Goal: Task Accomplishment & Management: Use online tool/utility

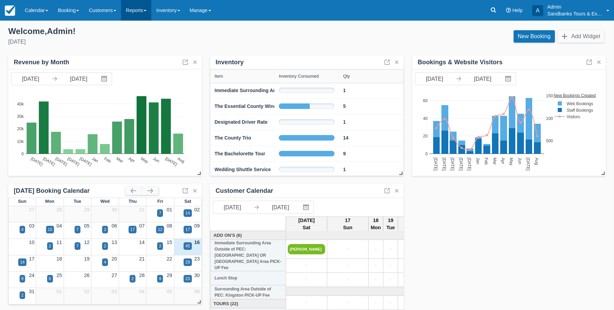
click at [151, 12] on link "Reports" at bounding box center [136, 10] width 30 height 21
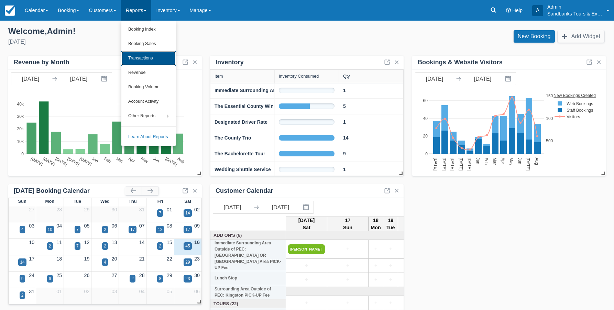
click at [154, 57] on link "Transactions" at bounding box center [148, 58] width 54 height 14
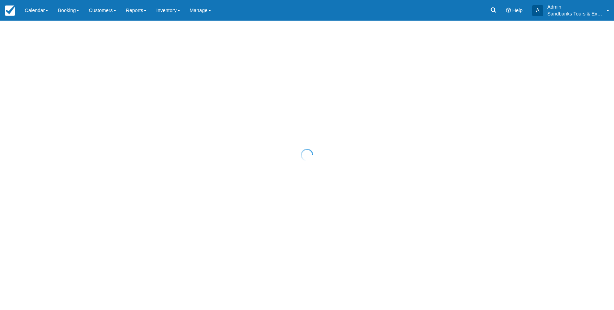
select select "10"
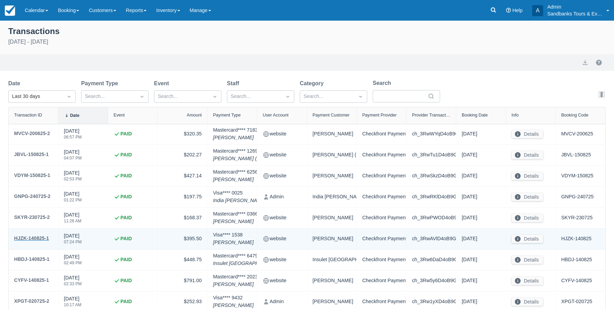
click at [29, 239] on div "HJZK-140825-1" at bounding box center [31, 238] width 35 height 8
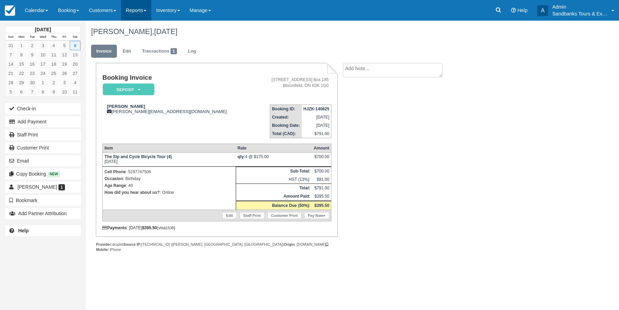
click at [145, 15] on link "Reports" at bounding box center [136, 10] width 30 height 21
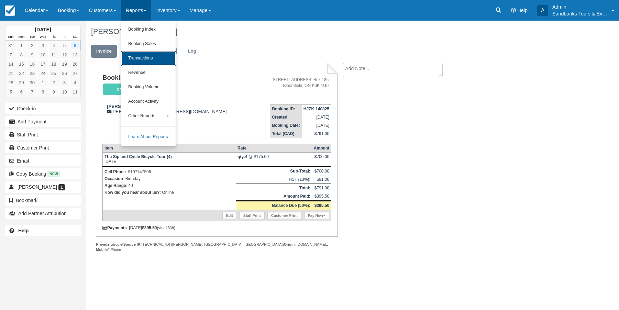
click at [146, 56] on link "Transactions" at bounding box center [148, 58] width 54 height 14
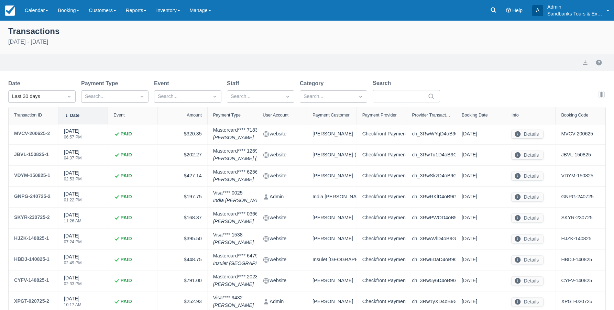
select select "10"
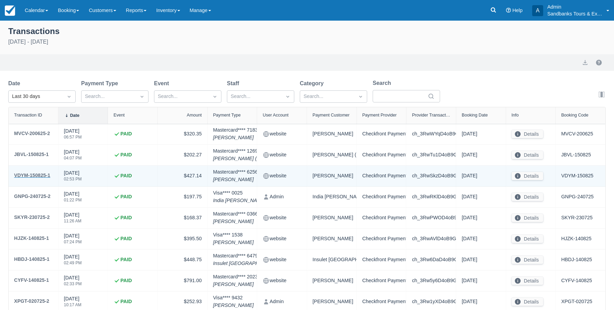
click at [34, 174] on div "VDYM-150825-1" at bounding box center [32, 175] width 36 height 8
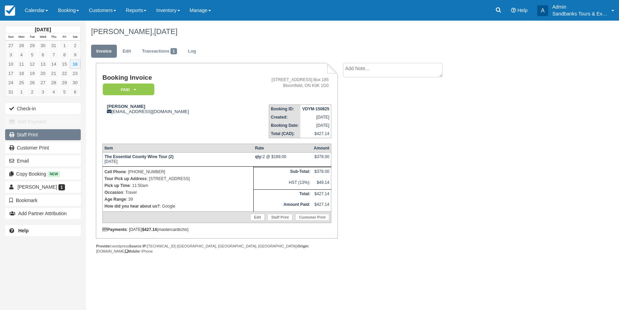
click at [38, 133] on link "Staff Print" at bounding box center [43, 134] width 76 height 11
click at [146, 11] on span at bounding box center [145, 10] width 3 height 1
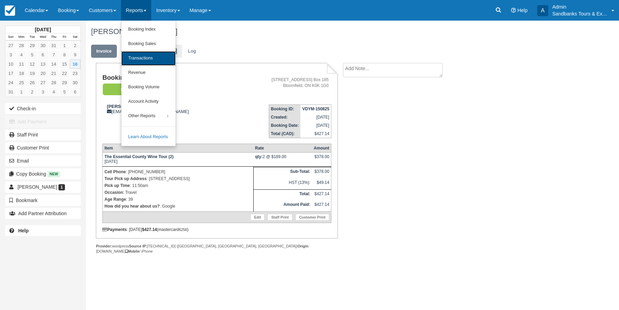
click at [153, 57] on link "Transactions" at bounding box center [148, 58] width 54 height 14
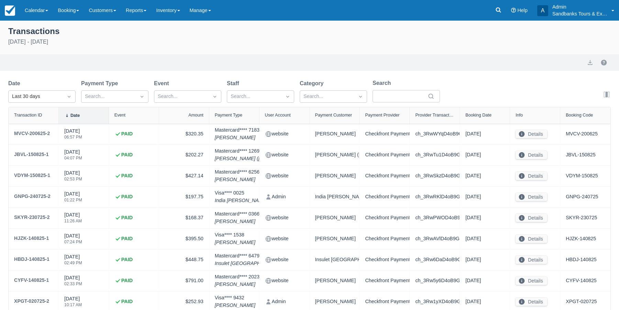
select select "10"
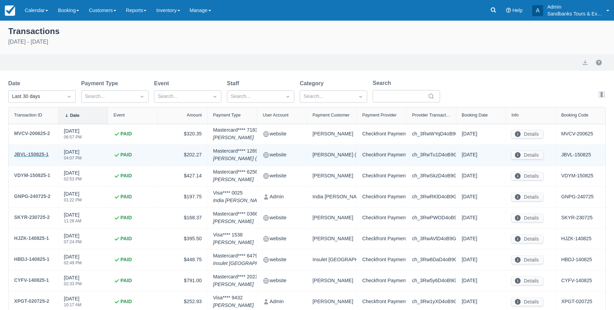
click at [41, 154] on div "JBVL-150825-1" at bounding box center [31, 154] width 35 height 8
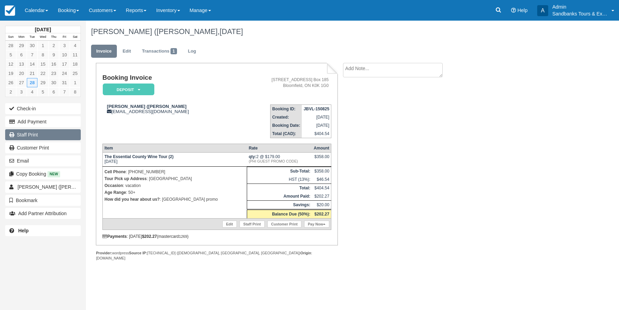
click at [34, 132] on link "Staff Print" at bounding box center [43, 134] width 76 height 11
click at [11, 14] on img at bounding box center [10, 10] width 10 height 10
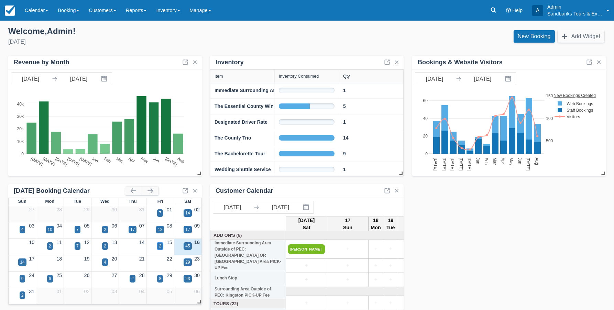
click at [161, 245] on div "2" at bounding box center [160, 246] width 2 height 6
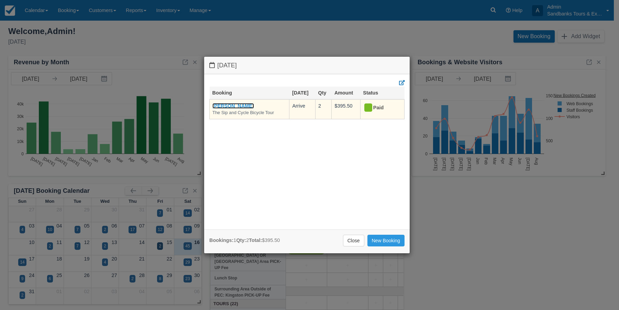
click at [237, 106] on link "Valérie poirier" at bounding box center [233, 105] width 42 height 5
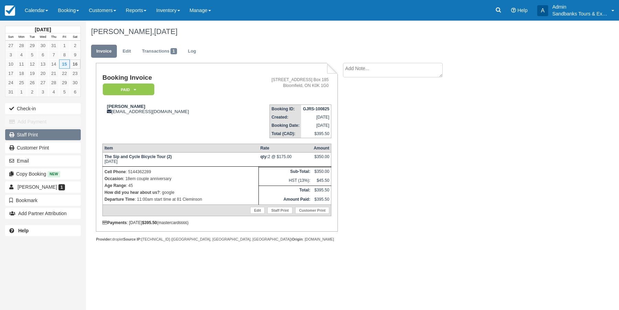
click at [39, 134] on link "Staff Print" at bounding box center [43, 134] width 76 height 11
click at [144, 13] on link "Reports" at bounding box center [136, 10] width 30 height 21
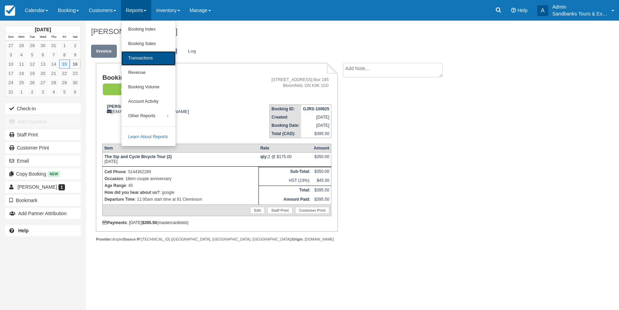
click at [154, 57] on link "Transactions" at bounding box center [148, 58] width 54 height 14
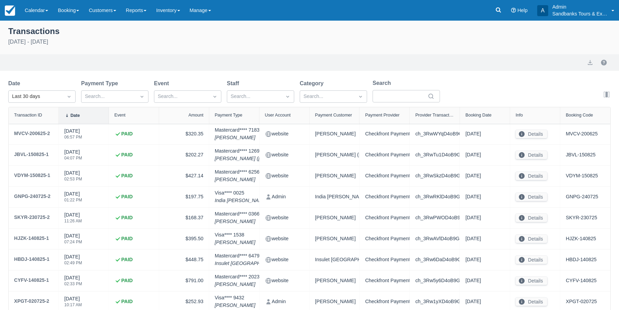
select select "10"
click at [151, 11] on link "Reports" at bounding box center [136, 10] width 30 height 21
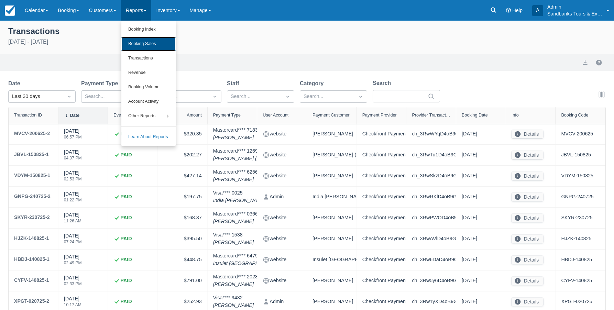
click at [153, 44] on link "Booking Sales" at bounding box center [148, 44] width 54 height 14
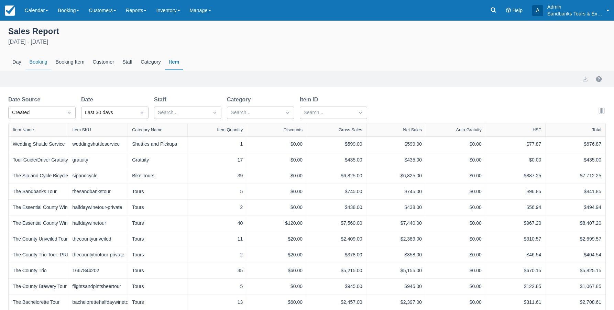
click at [35, 60] on div "Booking" at bounding box center [38, 62] width 26 height 16
select select "20"
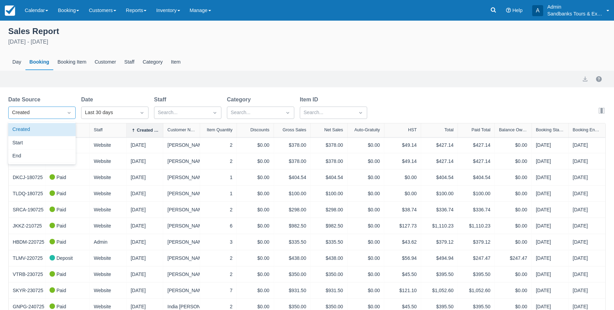
click at [69, 113] on icon "Dropdown icon" at bounding box center [69, 113] width 3 height 2
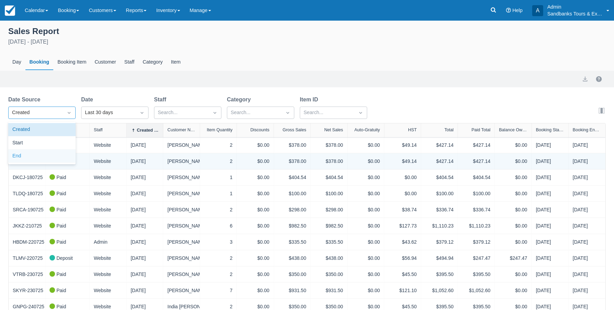
click at [31, 157] on div "End" at bounding box center [41, 156] width 67 height 13
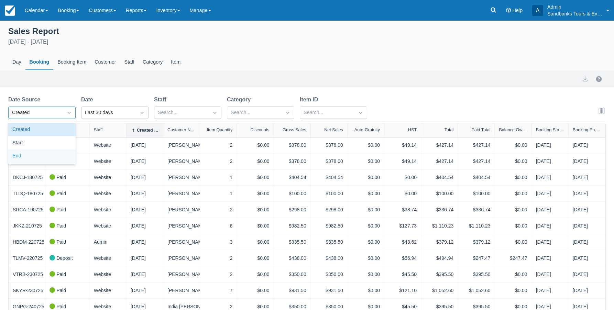
select select "20"
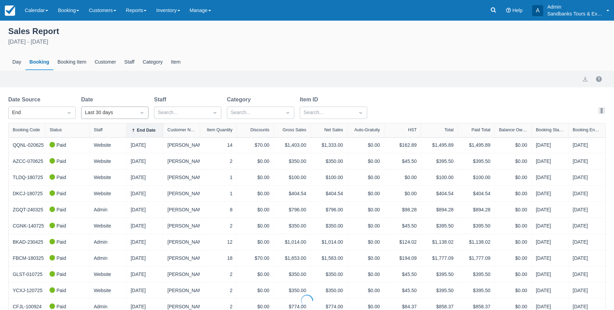
select select "20"
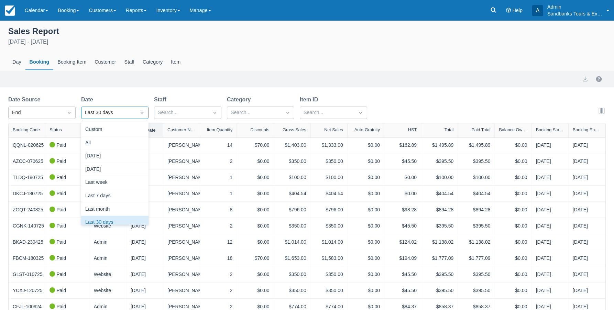
scroll to position [9, 0]
click at [142, 112] on icon "Dropdown icon" at bounding box center [142, 112] width 7 height 7
click at [119, 129] on div "Custom" at bounding box center [114, 129] width 67 height 13
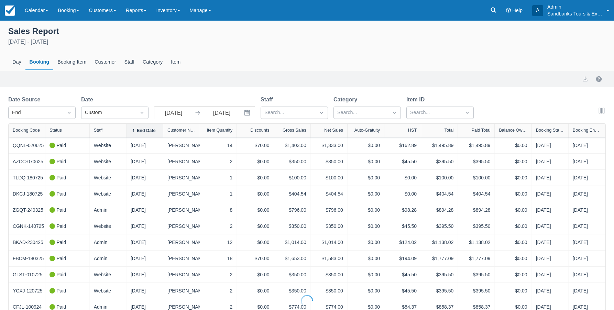
select select "20"
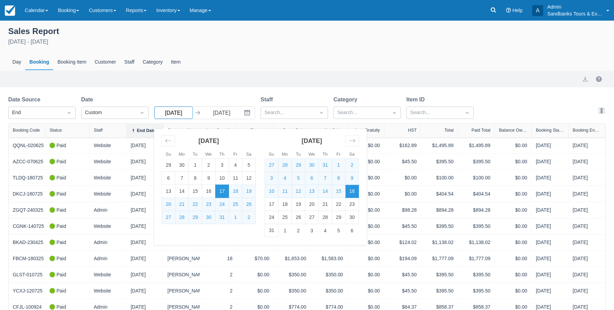
click at [176, 114] on input "07/17/25" at bounding box center [173, 113] width 38 height 12
click at [336, 166] on td "1" at bounding box center [338, 165] width 13 height 13
type input "08/01/25"
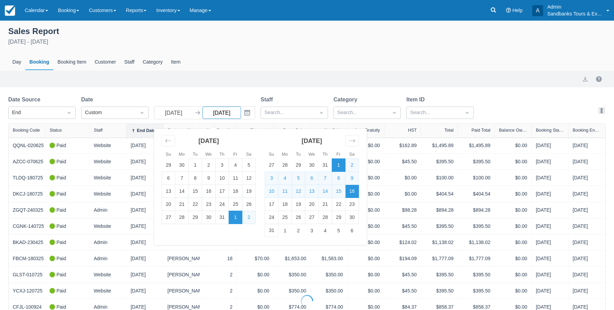
select select "20"
click at [246, 112] on icon "Interact with the calendar and add the check-in date for your trip." at bounding box center [247, 112] width 7 height 7
click at [247, 111] on icon "Interact with the calendar and add the check-in date for your trip." at bounding box center [247, 113] width 6 height 6
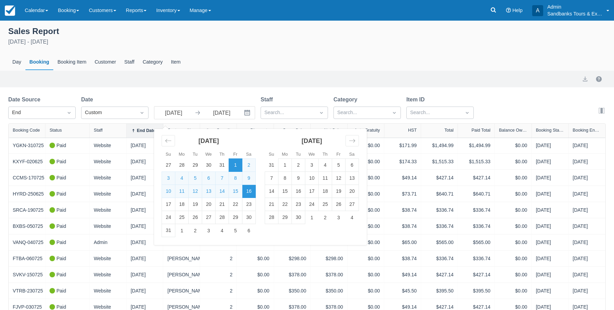
click at [247, 111] on icon "Interact with the calendar and add the check-in date for your trip." at bounding box center [247, 113] width 6 height 6
click at [352, 141] on icon "Move forward to switch to the next month." at bounding box center [352, 140] width 7 height 7
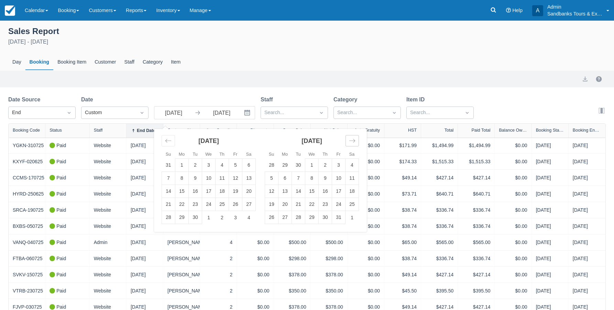
click at [352, 141] on icon "Move forward to switch to the next month." at bounding box center [352, 140] width 7 height 7
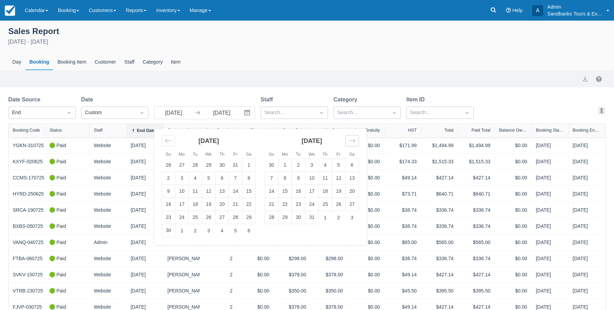
click at [352, 141] on icon "Move forward to switch to the next month." at bounding box center [352, 140] width 7 height 7
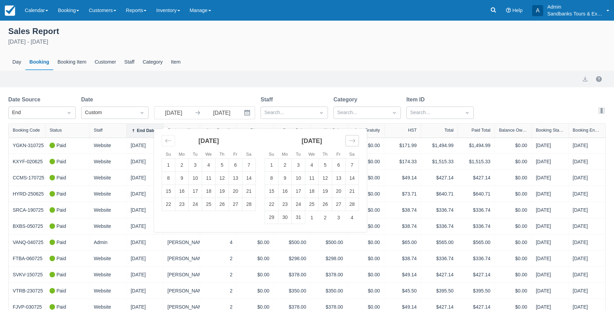
click at [352, 141] on icon "Move forward to switch to the next month." at bounding box center [352, 140] width 7 height 7
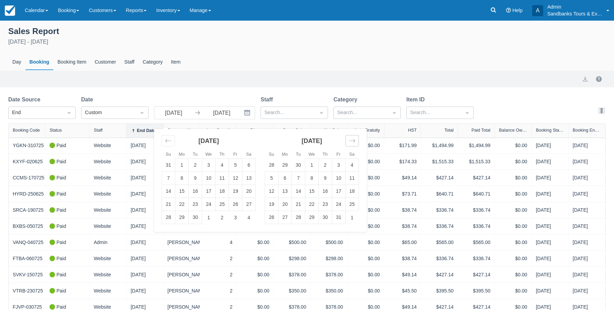
click at [352, 141] on icon "Move forward to switch to the next month." at bounding box center [352, 140] width 7 height 7
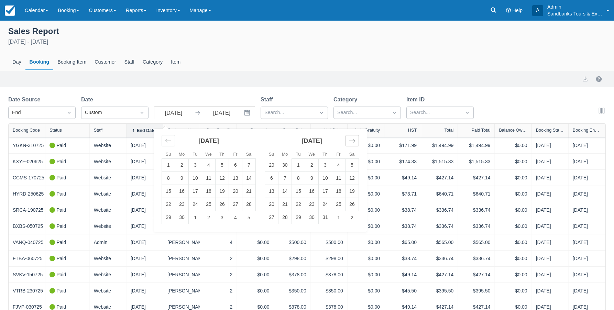
click at [352, 141] on icon "Move forward to switch to the next month." at bounding box center [352, 140] width 7 height 7
click at [224, 216] on td "31" at bounding box center [222, 217] width 13 height 13
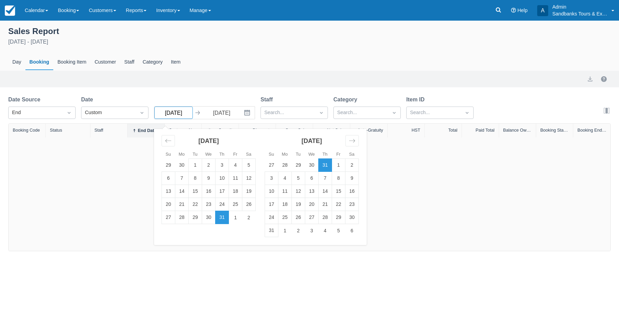
click at [171, 112] on input "12/31/26" at bounding box center [173, 113] width 38 height 12
click at [168, 142] on icon "Move backward to switch to the previous month." at bounding box center [168, 140] width 7 height 7
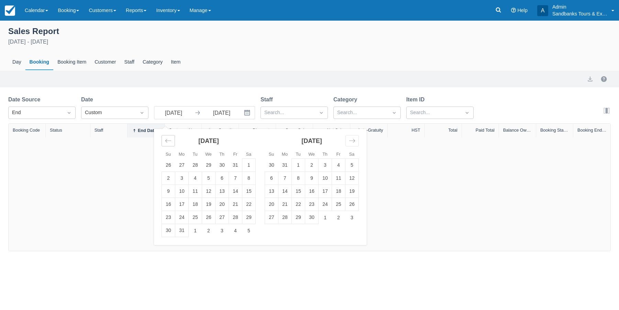
click at [168, 142] on icon "Move backward to switch to the previous month." at bounding box center [168, 140] width 7 height 7
click at [168, 141] on icon "Move backward to switch to the previous month." at bounding box center [168, 140] width 7 height 7
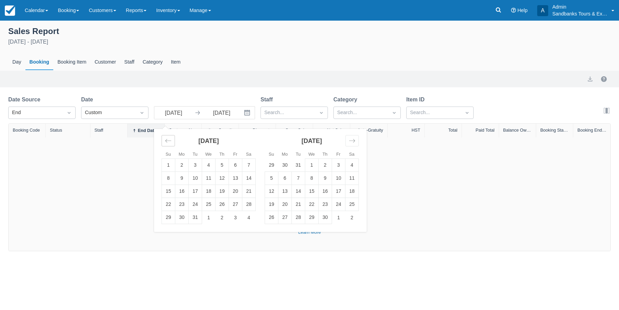
click at [168, 141] on icon "Move backward to switch to the previous month." at bounding box center [168, 140] width 7 height 7
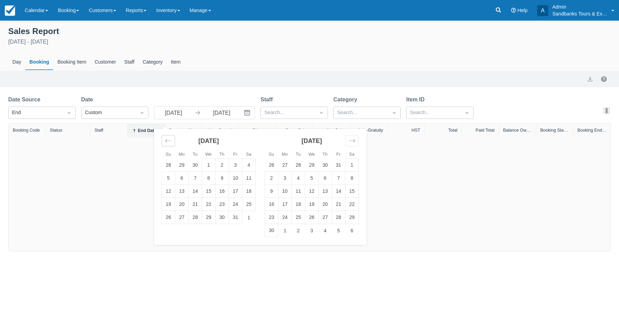
click at [168, 141] on icon "Move backward to switch to the previous month." at bounding box center [168, 140] width 7 height 7
click at [338, 164] on td "1" at bounding box center [338, 165] width 13 height 13
type input "08/01/25"
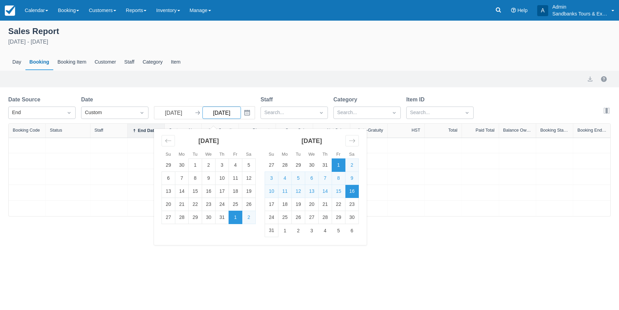
select select "20"
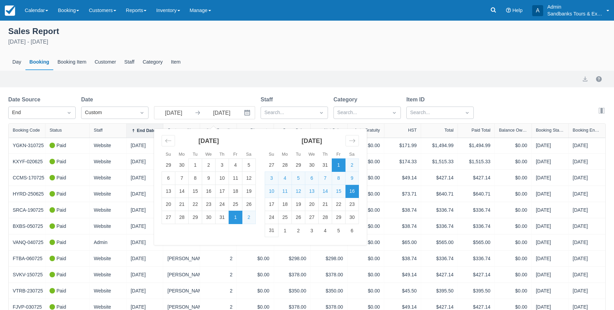
click at [244, 112] on icon "Interact with the calendar and add the check-in date for your trip." at bounding box center [247, 113] width 6 height 6
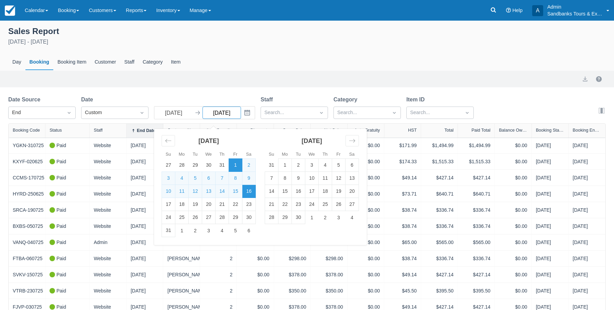
click at [228, 112] on input "[DATE]" at bounding box center [221, 113] width 38 height 12
click at [352, 141] on icon "Move forward to switch to the next month." at bounding box center [352, 140] width 7 height 7
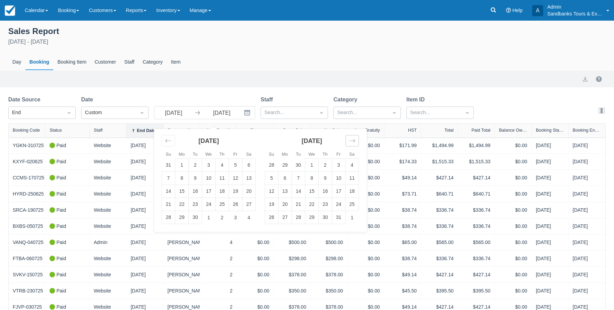
click at [352, 141] on icon "Move forward to switch to the next month." at bounding box center [352, 140] width 6 height 3
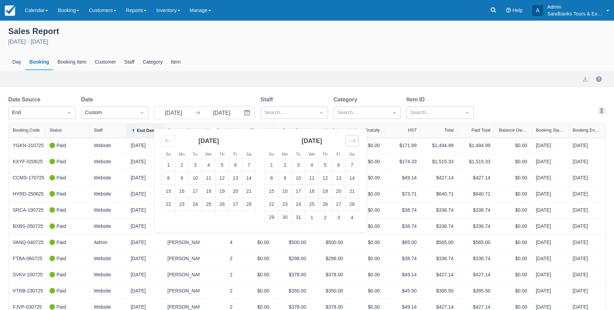
click at [352, 141] on icon "Move forward to switch to the next month." at bounding box center [352, 140] width 6 height 3
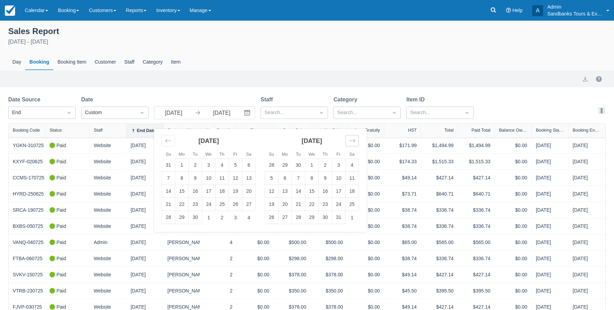
click at [352, 141] on icon "Move forward to switch to the next month." at bounding box center [352, 140] width 6 height 3
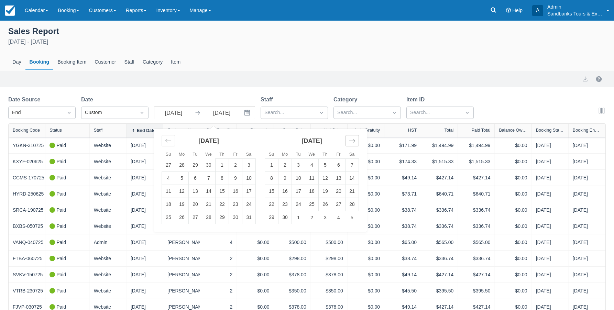
click at [352, 141] on icon "Move forward to switch to the next month." at bounding box center [352, 140] width 6 height 3
click at [323, 214] on td "31" at bounding box center [325, 217] width 13 height 13
type input "12/31/26"
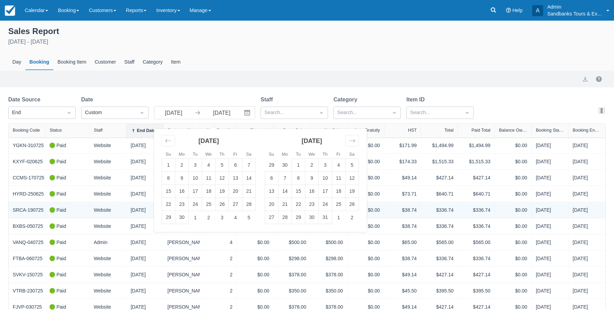
select select "20"
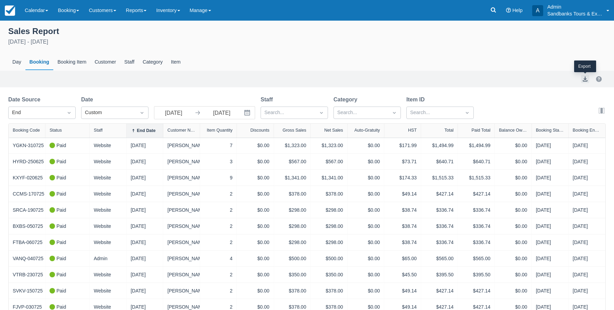
click at [585, 80] on button "export" at bounding box center [585, 79] width 8 height 8
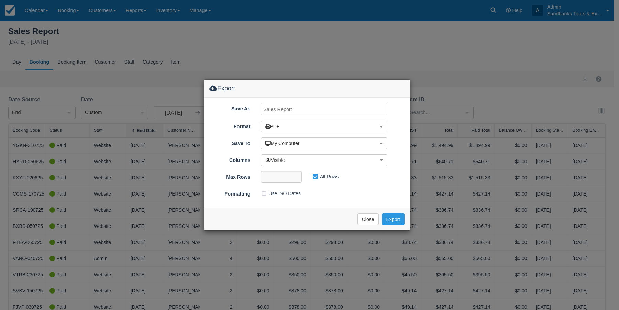
click at [285, 110] on input "Save As" at bounding box center [324, 109] width 127 height 13
type input "CF Sales Aug 1.25 Dec 31.26"
click at [286, 128] on button "PDF" at bounding box center [324, 127] width 127 height 12
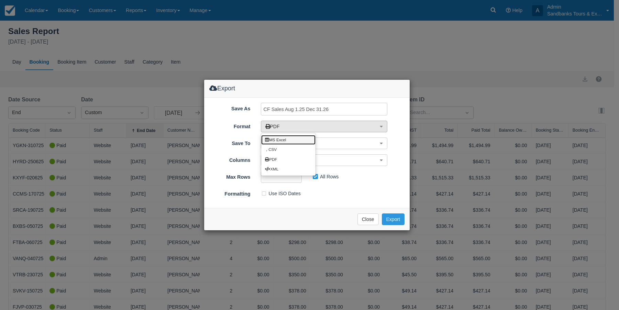
click at [278, 138] on link "MS Excel" at bounding box center [288, 140] width 54 height 10
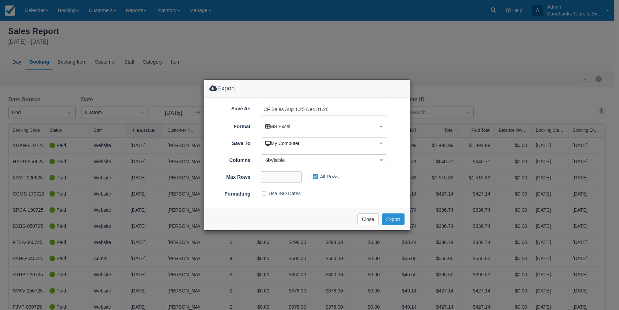
click at [389, 217] on button "Export" at bounding box center [393, 219] width 23 height 12
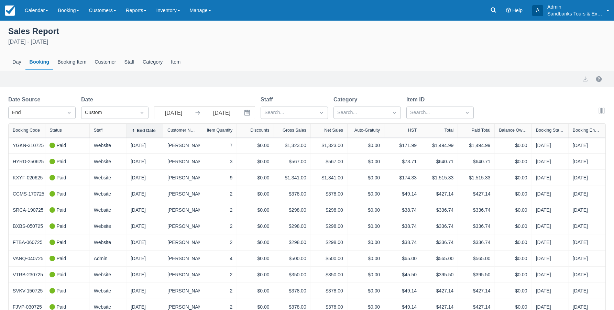
click at [401, 44] on div "August 1st 2025 - December 31st 2026" at bounding box center [306, 42] width 597 height 8
click at [149, 12] on link "Reports" at bounding box center [136, 10] width 30 height 21
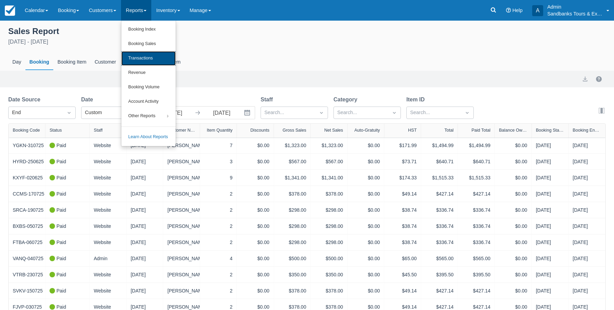
click at [148, 56] on link "Transactions" at bounding box center [148, 58] width 54 height 14
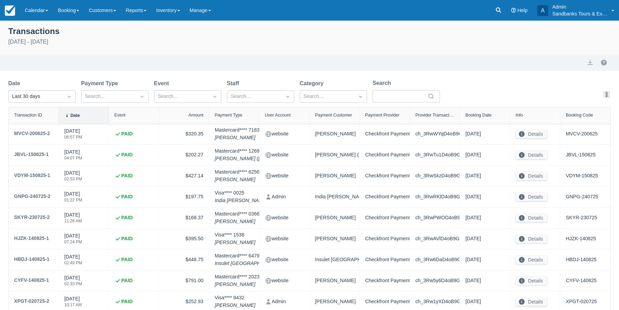
select select "10"
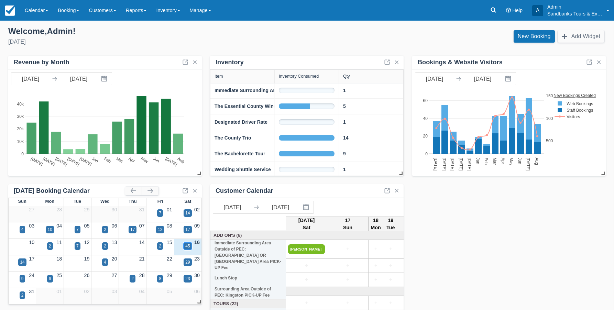
click at [186, 247] on div "45" at bounding box center [187, 246] width 4 height 6
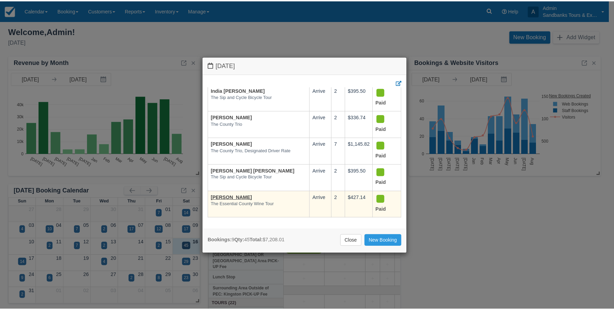
scroll to position [141, 0]
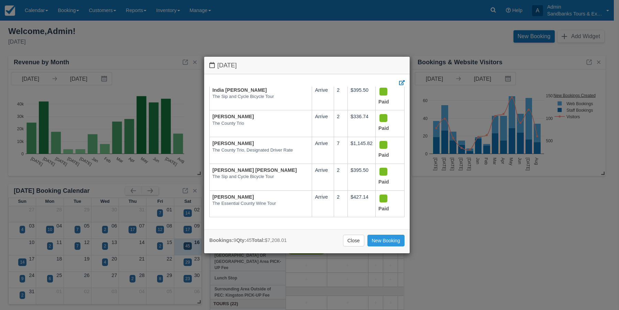
click at [22, 262] on div "[DATE] Booking [DATE] Qty Amount Status [PERSON_NAME] The Bachelorette Tour, To…" at bounding box center [309, 155] width 619 height 310
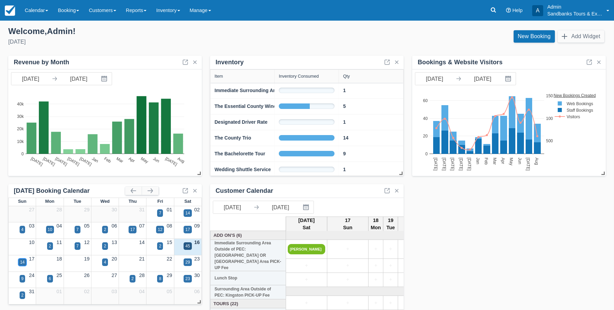
click at [23, 261] on div "14" at bounding box center [22, 262] width 4 height 6
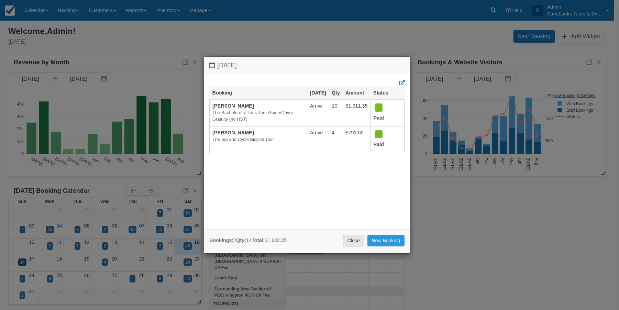
click at [349, 241] on link "Close" at bounding box center [353, 241] width 21 height 12
